Goal: Transaction & Acquisition: Purchase product/service

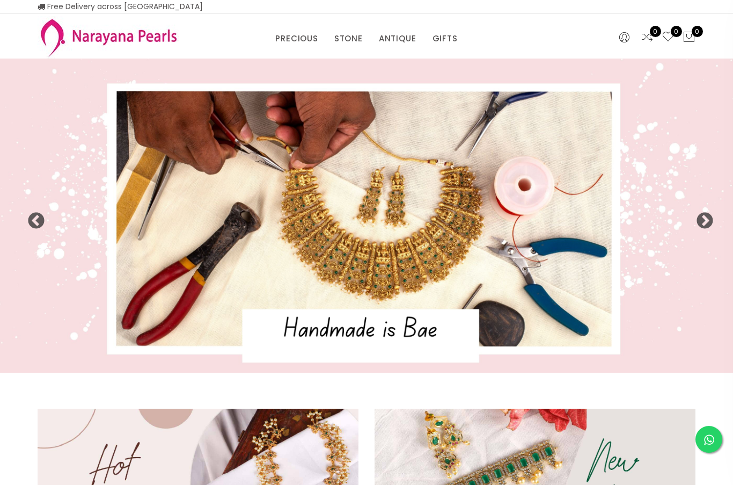
select select "INR"
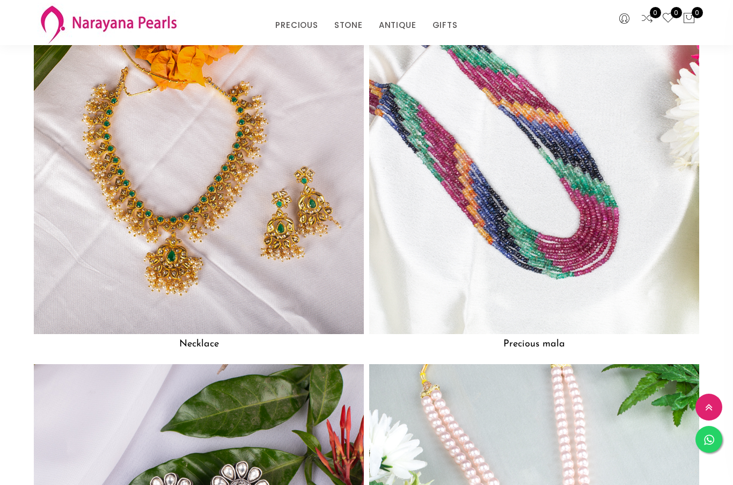
scroll to position [850, 0]
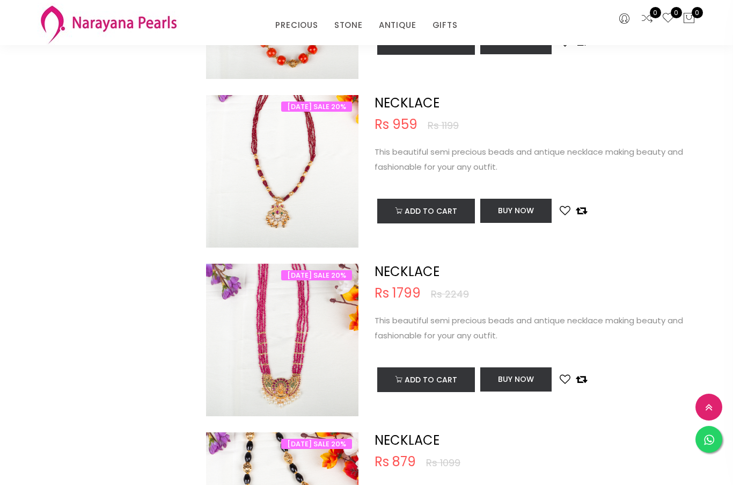
scroll to position [1581, 0]
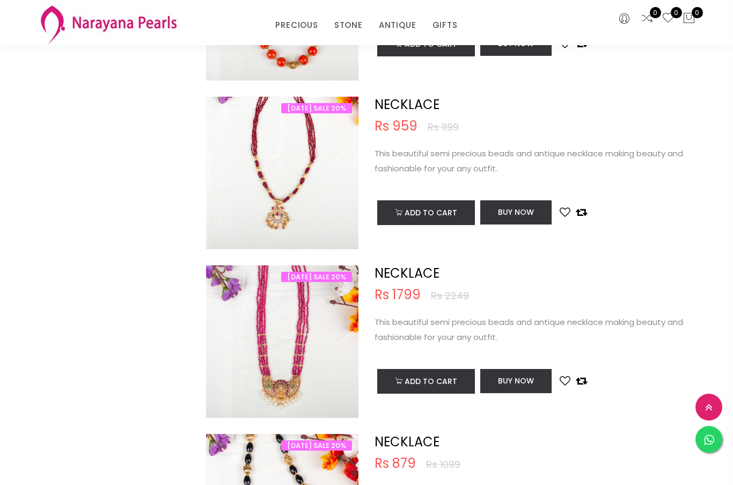
click at [301, 322] on img at bounding box center [282, 352] width 152 height 152
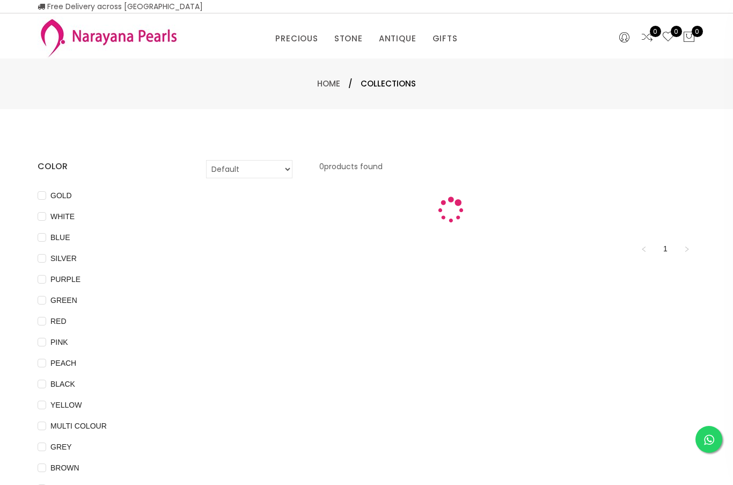
click at [49, 337] on span "PINK" at bounding box center [59, 342] width 26 height 12
click at [46, 338] on input "PINK" at bounding box center [42, 350] width 9 height 24
checkbox input "true"
click at [44, 319] on input "RED" at bounding box center [42, 329] width 9 height 24
checkbox input "true"
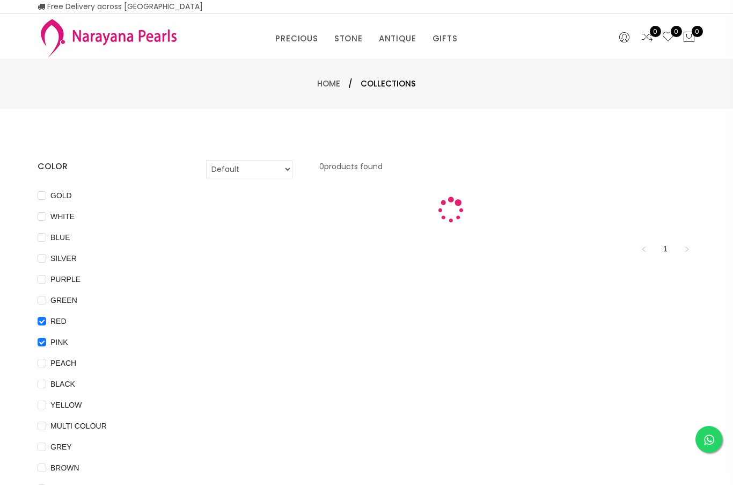
click at [46, 380] on span "BLACK" at bounding box center [62, 384] width 33 height 12
click at [46, 380] on input "BLACK" at bounding box center [42, 392] width 9 height 24
checkbox input "true"
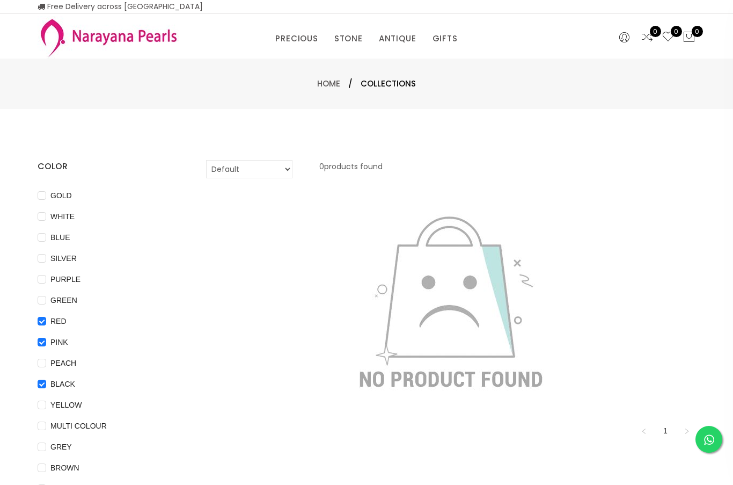
click at [329, 82] on link "Home" at bounding box center [328, 83] width 23 height 11
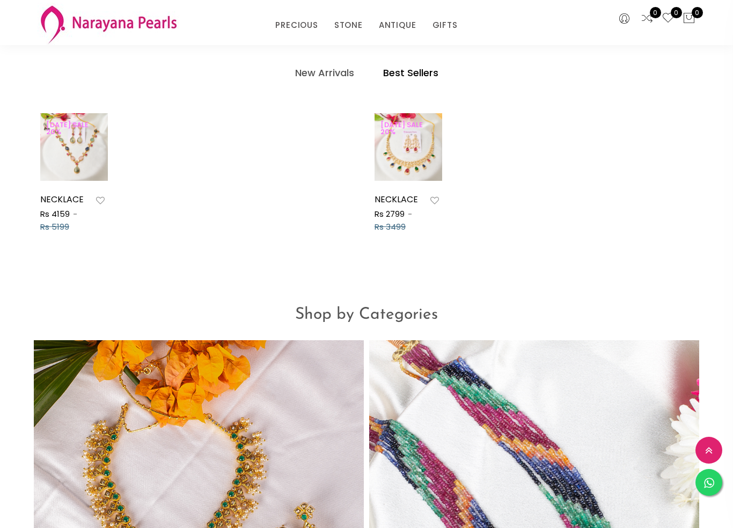
scroll to position [523, 0]
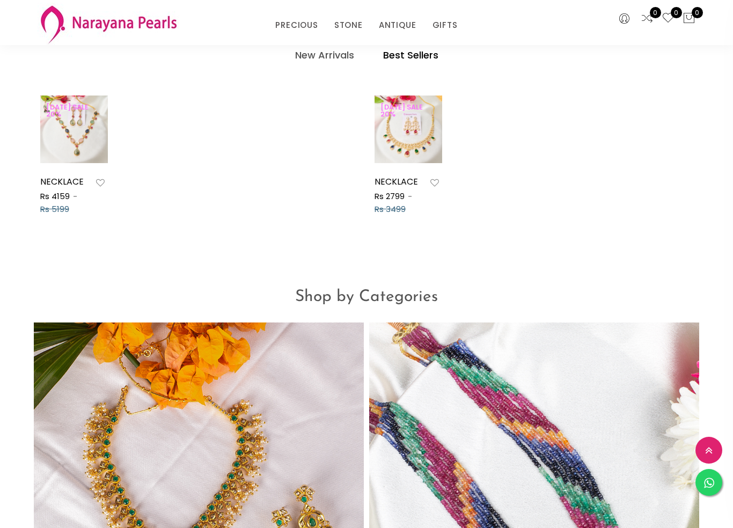
click at [599, 323] on img at bounding box center [534, 488] width 330 height 330
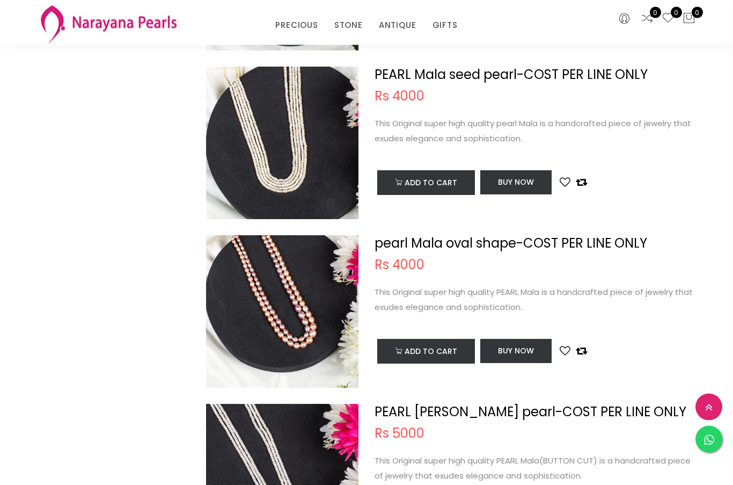
scroll to position [1771, 0]
click at [295, 262] on img at bounding box center [282, 322] width 152 height 152
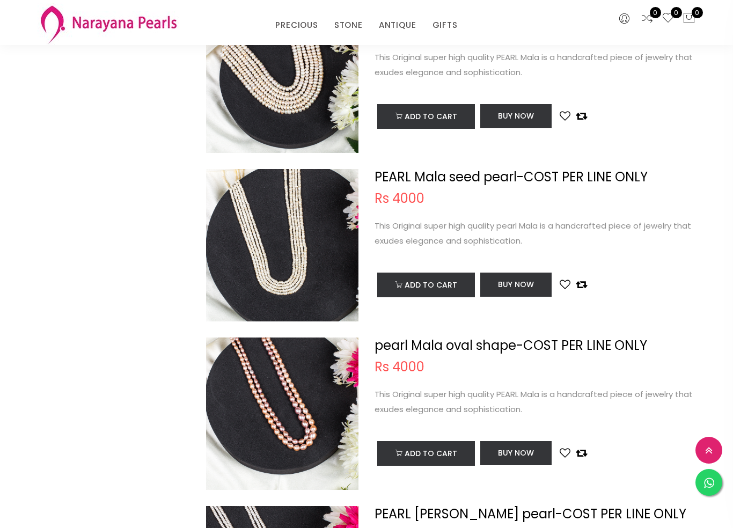
scroll to position [1684, 0]
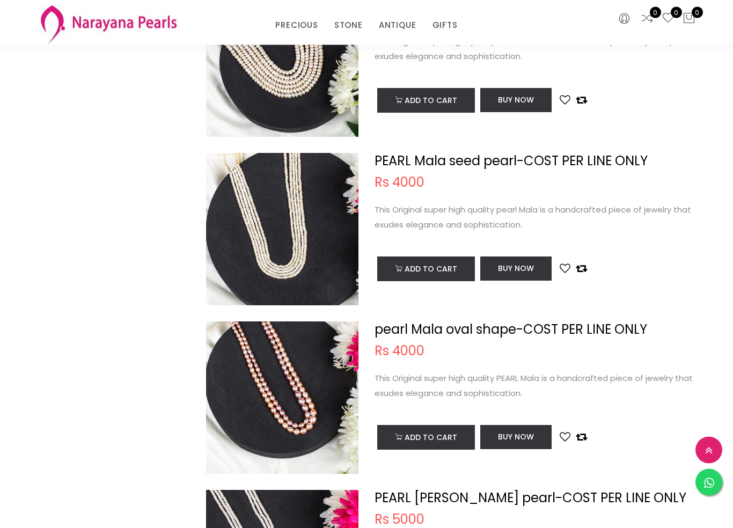
click at [523, 331] on link "pearl Mala oval shape-COST PER LINE ONLY" at bounding box center [511, 330] width 273 height 18
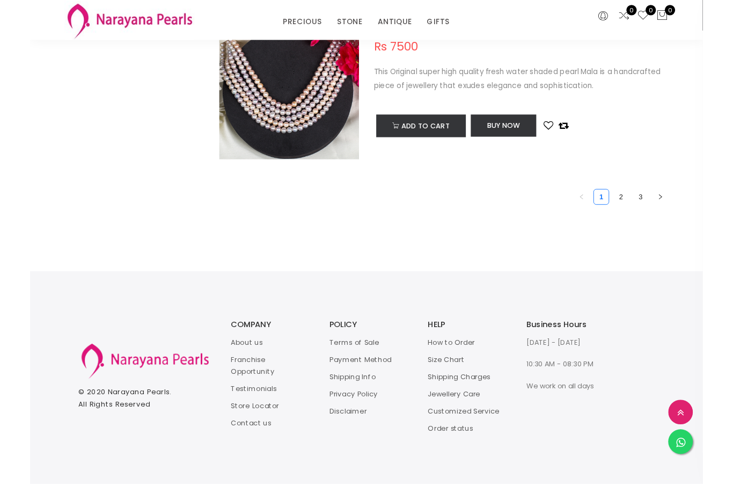
scroll to position [3518, 0]
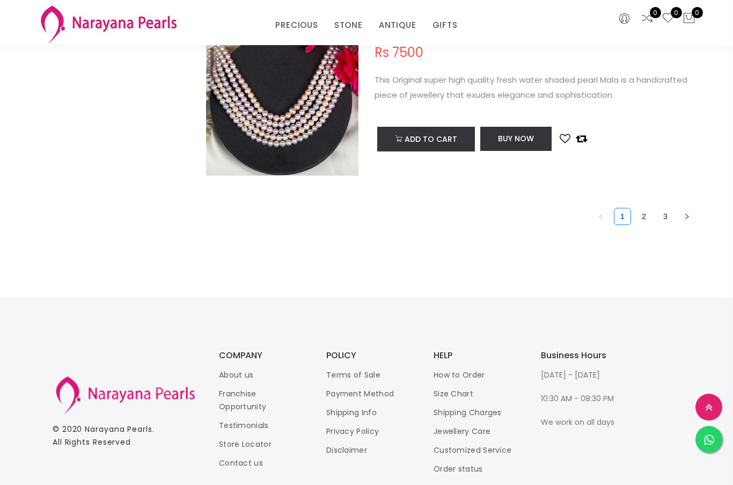
click at [646, 214] on link "2" at bounding box center [644, 216] width 16 height 16
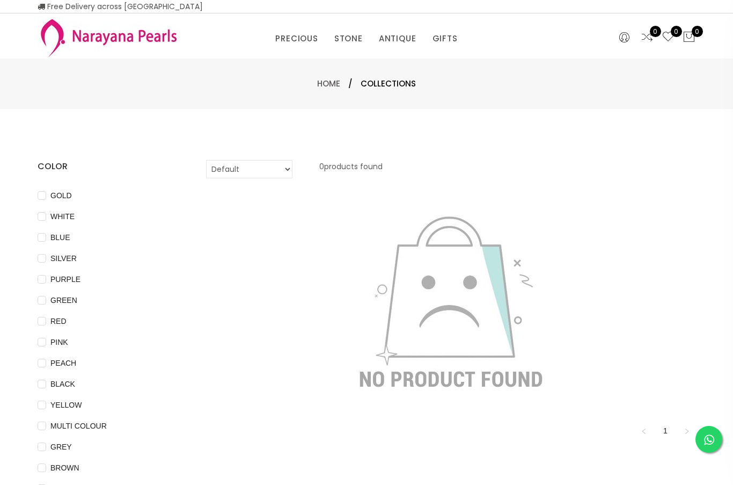
click at [329, 79] on link "Home" at bounding box center [328, 83] width 23 height 11
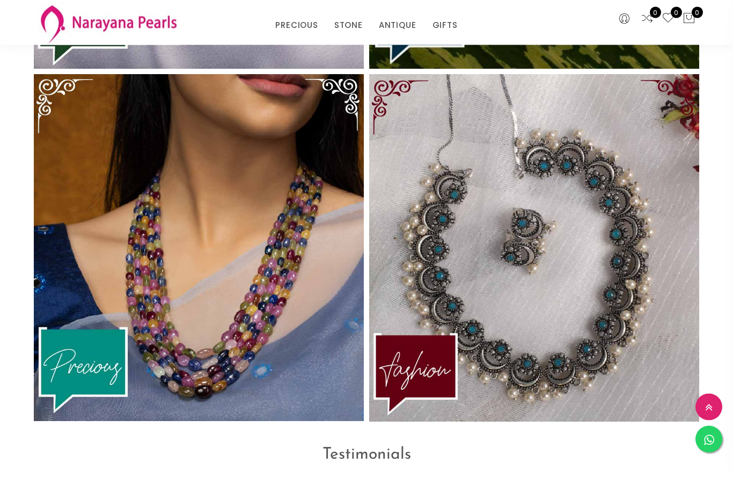
scroll to position [2459, 0]
click at [285, 274] on img at bounding box center [199, 247] width 330 height 347
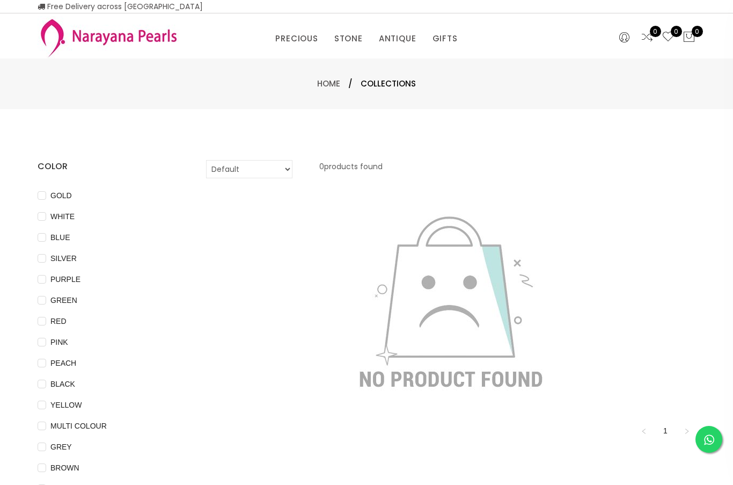
click at [361, 52] on link "NECKLACE" at bounding box center [382, 52] width 91 height 0
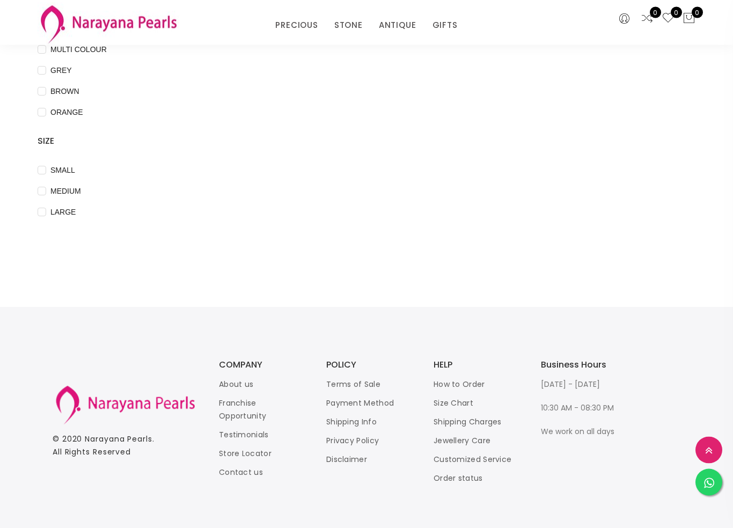
scroll to position [341, 0]
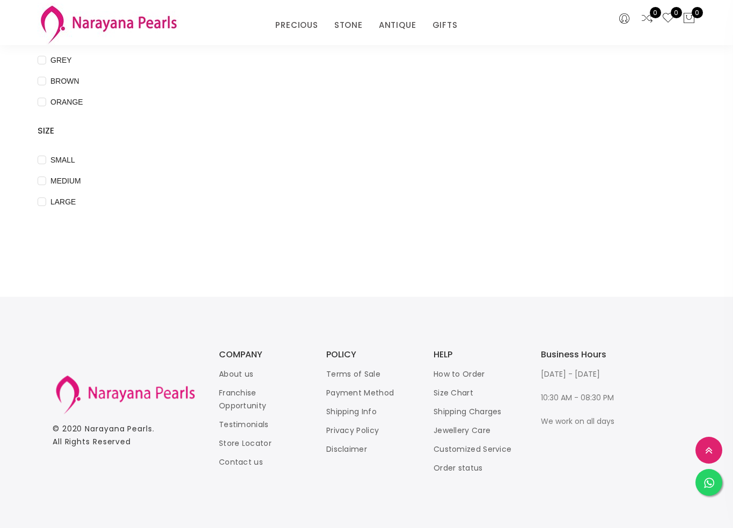
click at [457, 391] on link "Size Chart" at bounding box center [454, 393] width 40 height 11
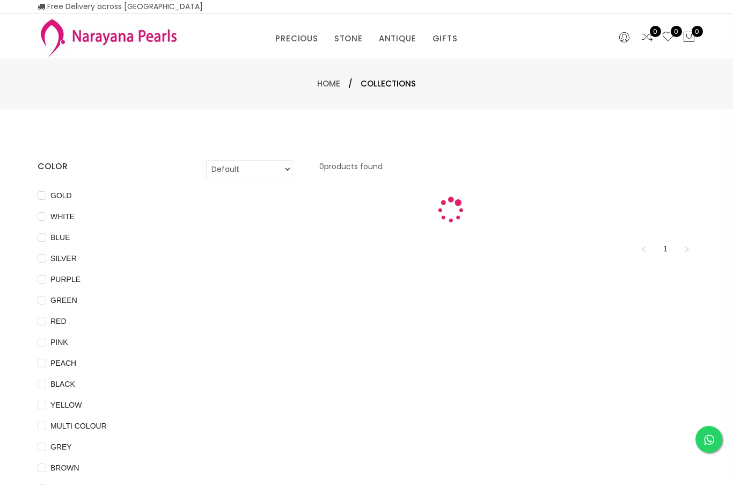
scroll to position [96, 0]
